Goal: Find specific page/section: Find specific page/section

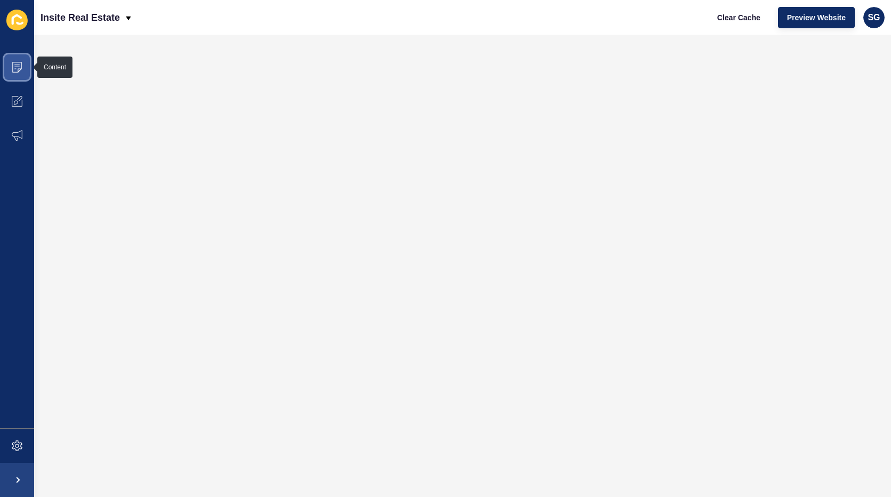
click at [14, 64] on icon at bounding box center [17, 67] width 11 height 11
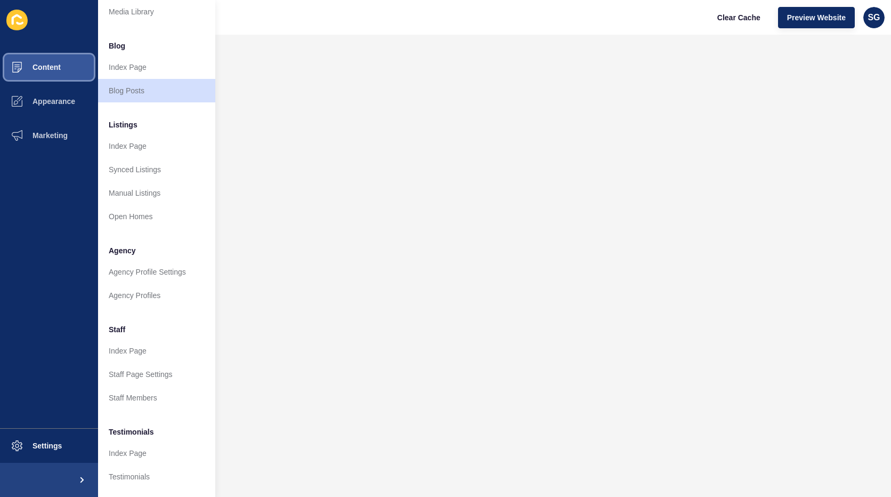
scroll to position [136, 0]
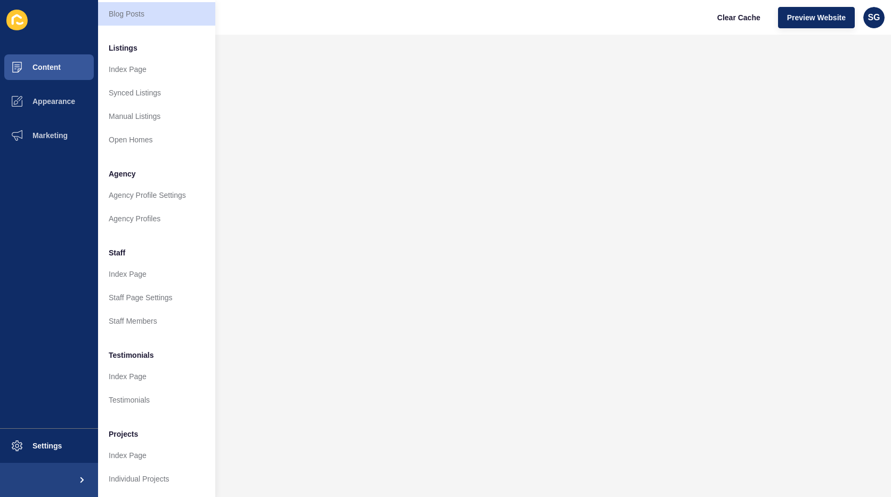
click at [140, 350] on span "Testimonials" at bounding box center [131, 355] width 45 height 11
click at [132, 365] on link "Index Page" at bounding box center [156, 376] width 117 height 23
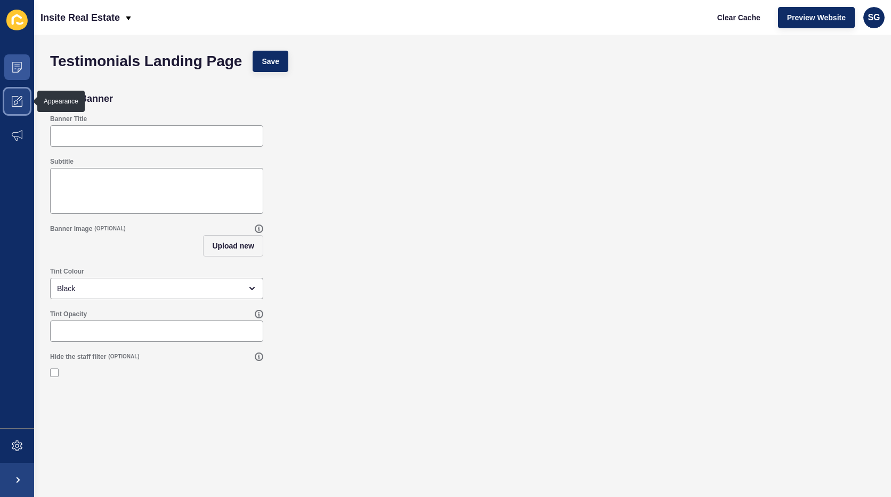
click at [20, 99] on icon at bounding box center [17, 101] width 11 height 11
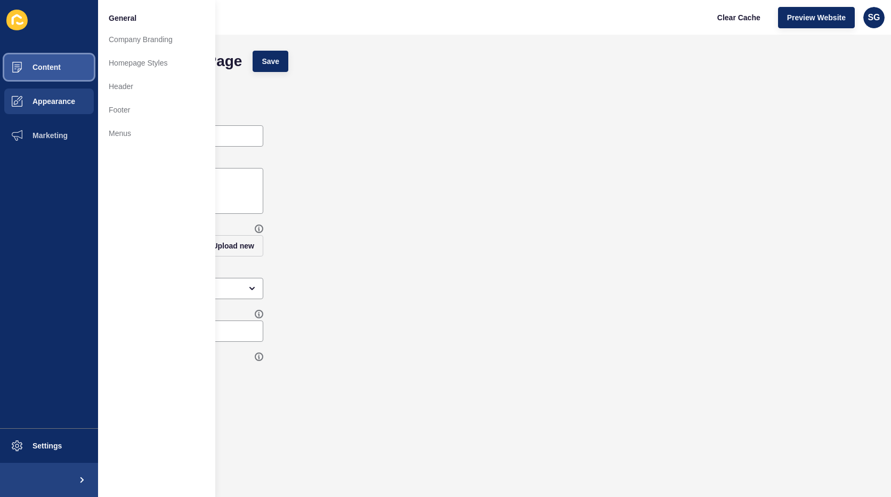
click at [33, 64] on span "Content" at bounding box center [29, 67] width 62 height 9
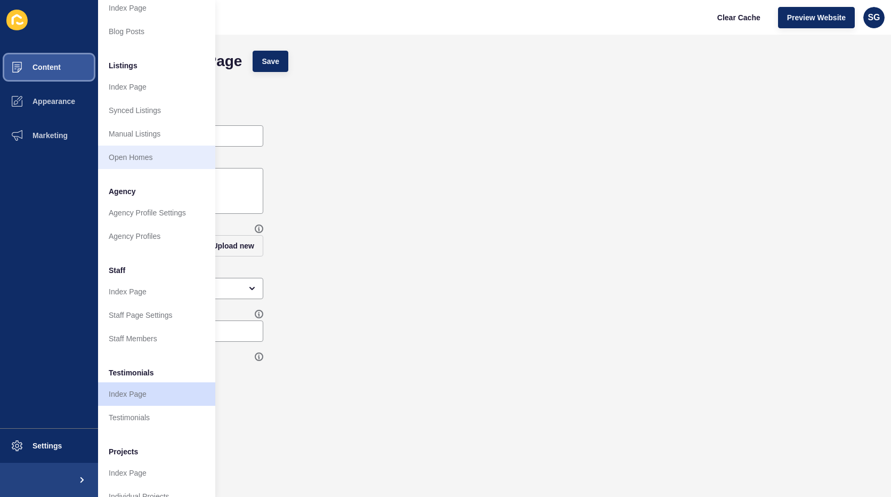
scroll to position [136, 0]
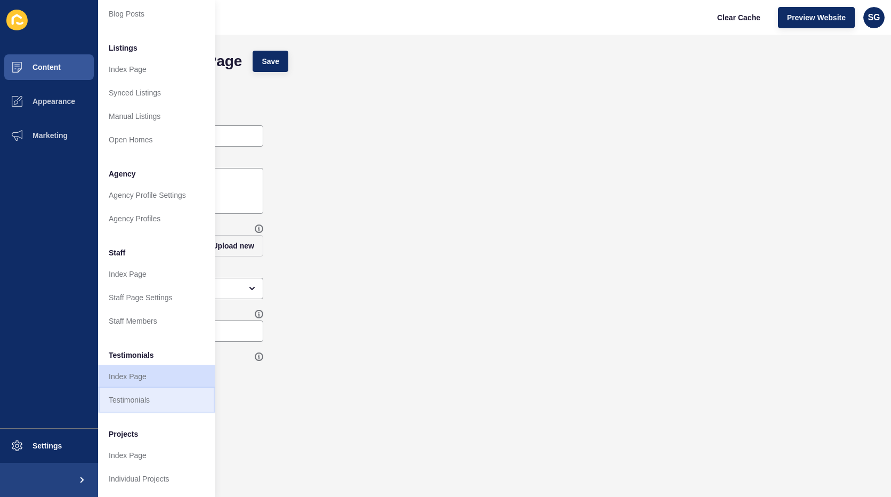
click at [124, 393] on link "Testimonials" at bounding box center [156, 399] width 117 height 23
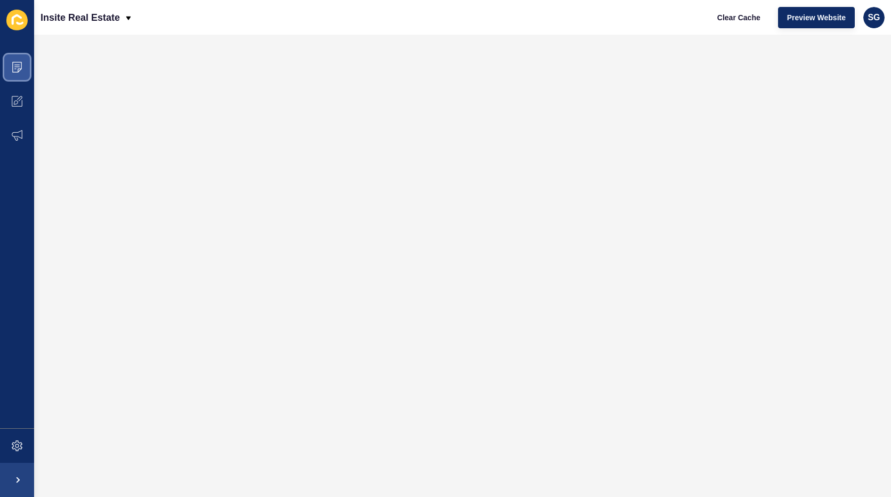
click at [14, 65] on icon at bounding box center [17, 67] width 11 height 11
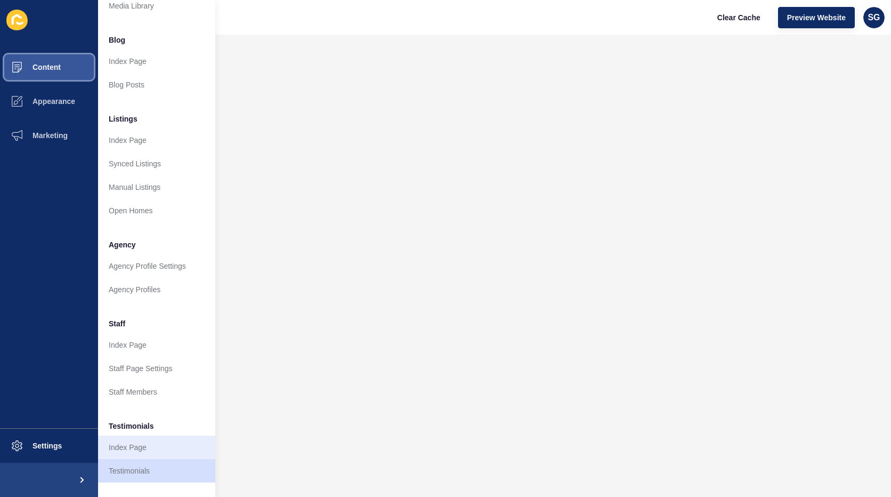
scroll to position [136, 0]
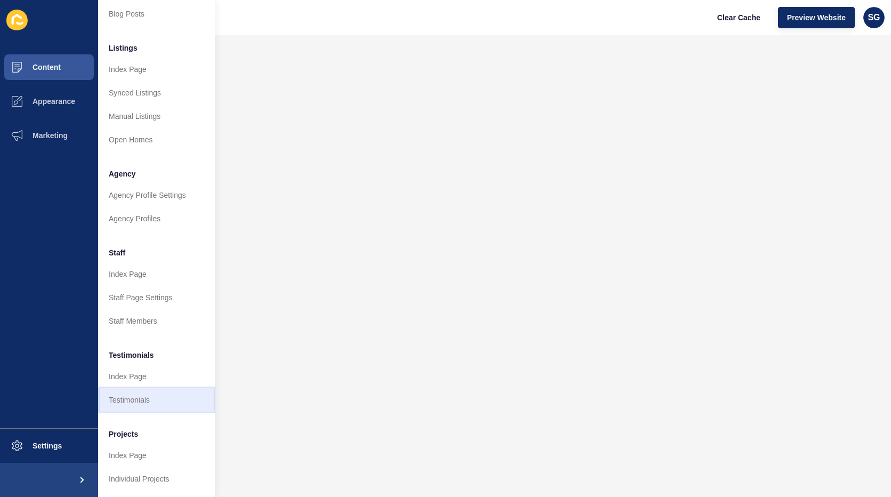
click at [139, 392] on link "Testimonials" at bounding box center [156, 399] width 117 height 23
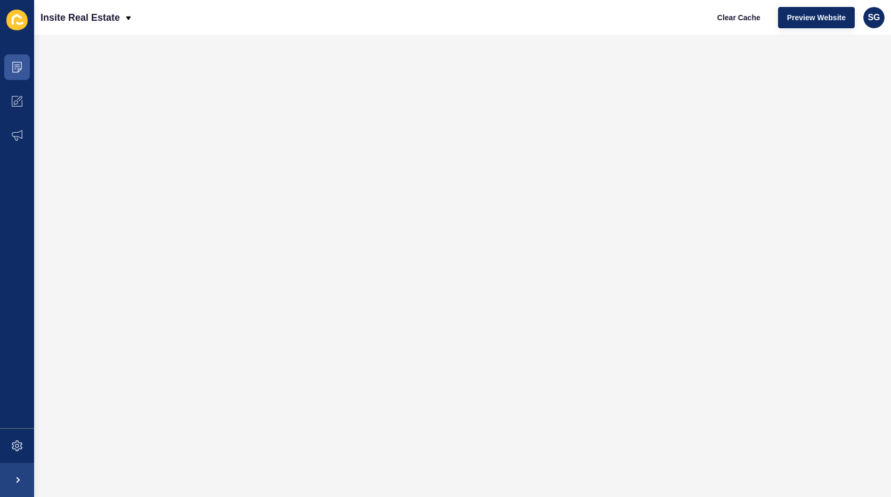
scroll to position [0, 0]
click at [21, 56] on span at bounding box center [17, 67] width 34 height 34
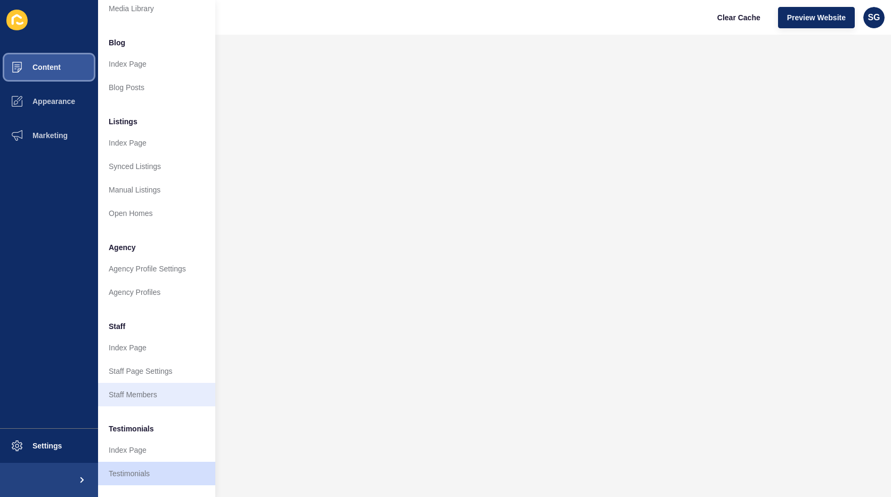
scroll to position [136, 0]
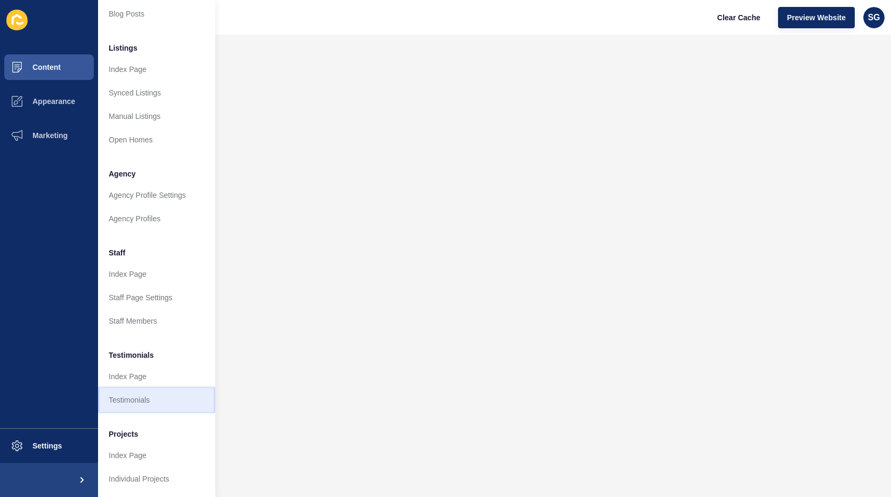
click at [135, 389] on link "Testimonials" at bounding box center [156, 399] width 117 height 23
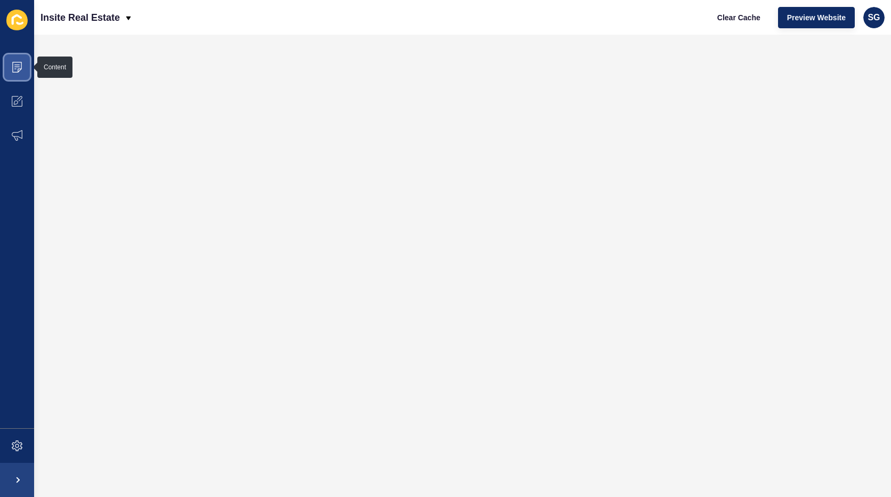
click at [20, 63] on icon at bounding box center [17, 67] width 11 height 11
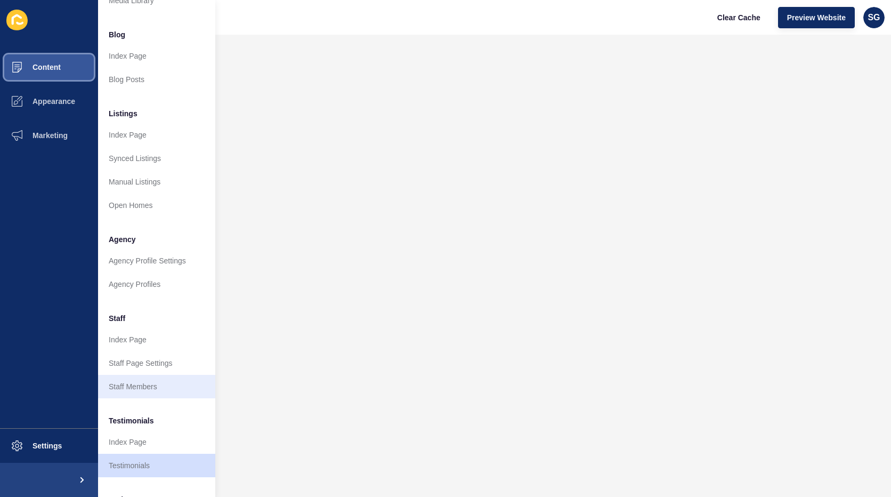
scroll to position [136, 0]
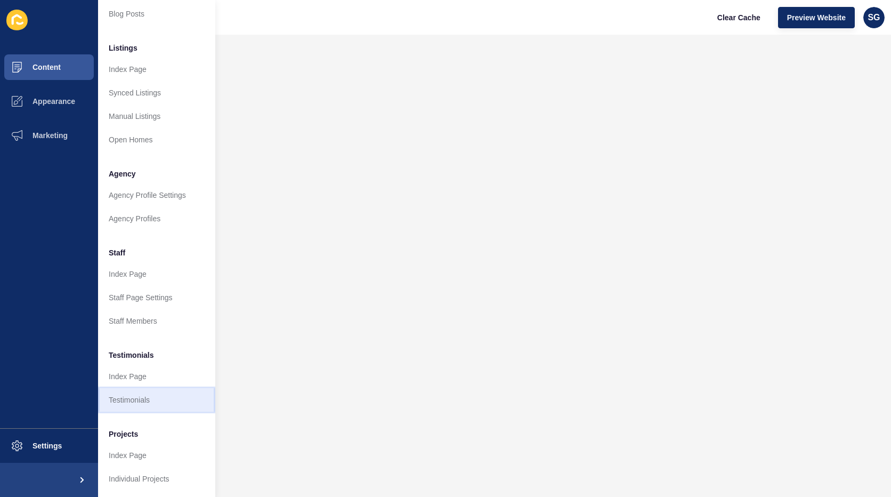
click at [145, 394] on link "Testimonials" at bounding box center [156, 399] width 117 height 23
